Goal: Find specific page/section: Find specific page/section

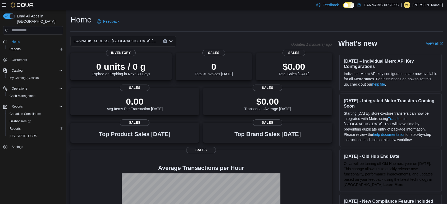
click at [267, 21] on div "Home Feedback" at bounding box center [256, 22] width 373 height 14
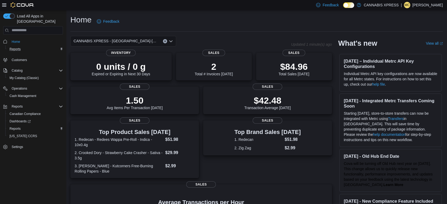
click at [24, 46] on div "Reports" at bounding box center [35, 49] width 56 height 6
